Goal: Task Accomplishment & Management: Complete application form

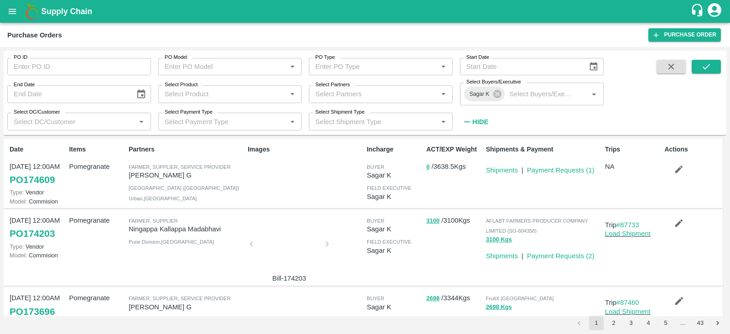
scroll to position [42, 0]
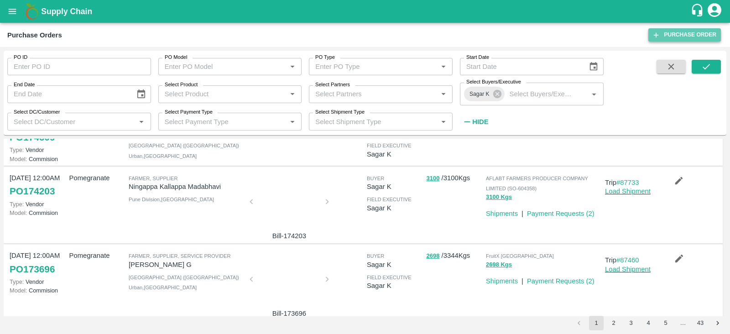
click at [666, 29] on link "Purchase Order" at bounding box center [685, 34] width 73 height 13
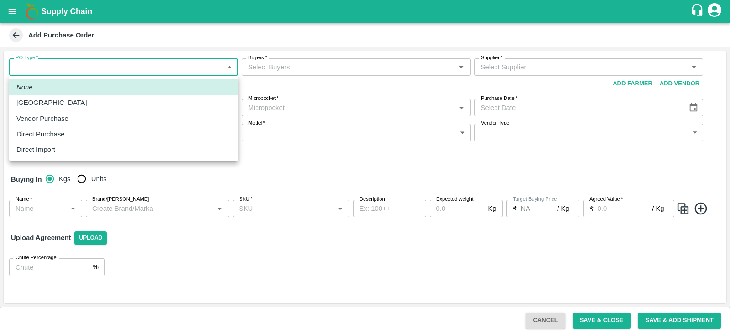
click at [110, 73] on body "Supply Chain Add Purchase Order PO Type   * ​ PO Type Buyers   * Buyers   * Sup…" at bounding box center [365, 167] width 730 height 334
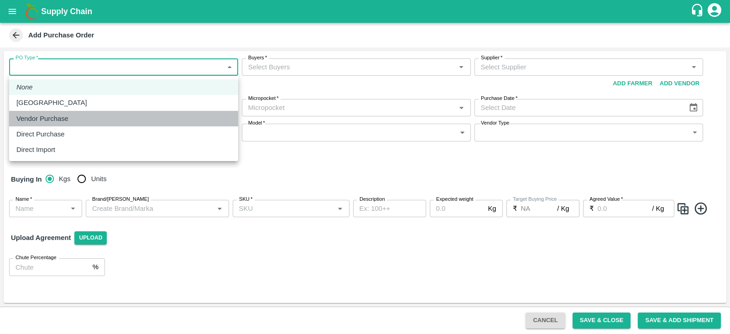
click at [73, 118] on div "Vendor Purchase" at bounding box center [123, 119] width 215 height 10
type input "2"
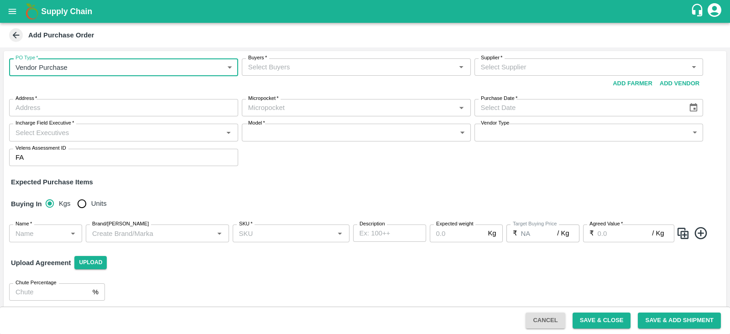
click at [294, 66] on input "Buyers   *" at bounding box center [349, 67] width 209 height 12
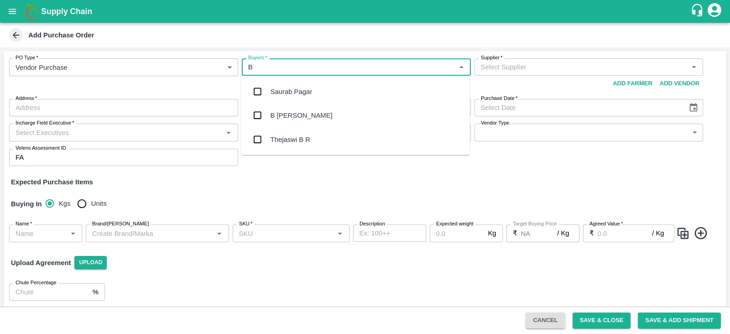
type input "B"
click at [257, 119] on input "checkbox" at bounding box center [257, 115] width 18 height 18
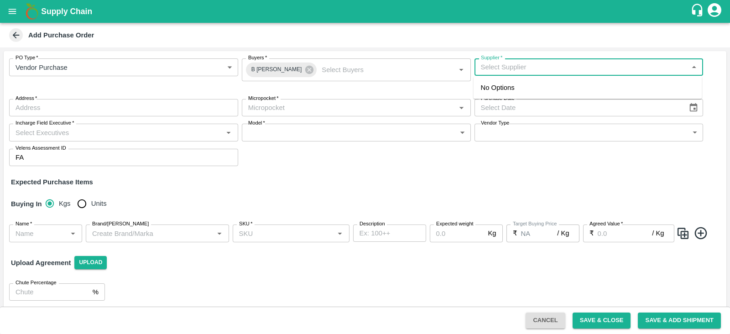
click at [513, 73] on input "Supplier   *" at bounding box center [581, 67] width 209 height 12
